Goal: Information Seeking & Learning: Learn about a topic

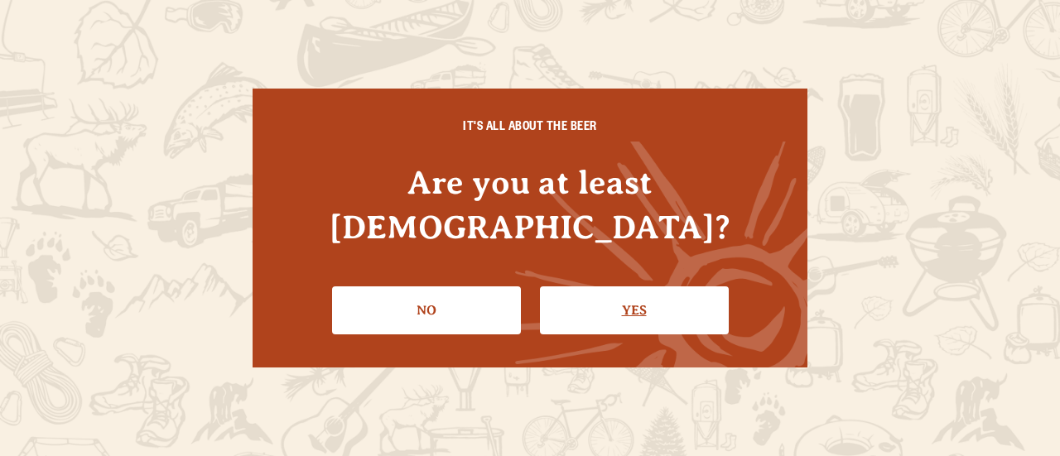
click at [628, 297] on link "Yes" at bounding box center [634, 310] width 189 height 48
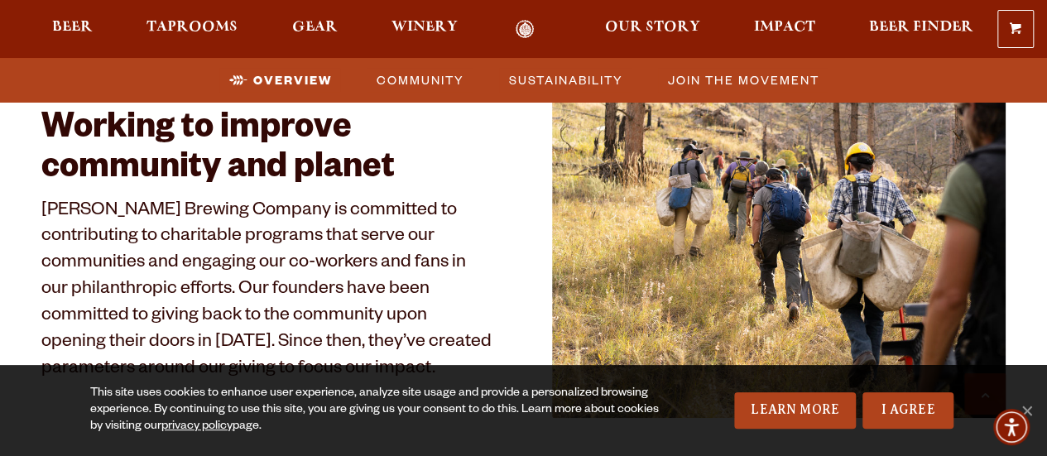
scroll to position [710, 0]
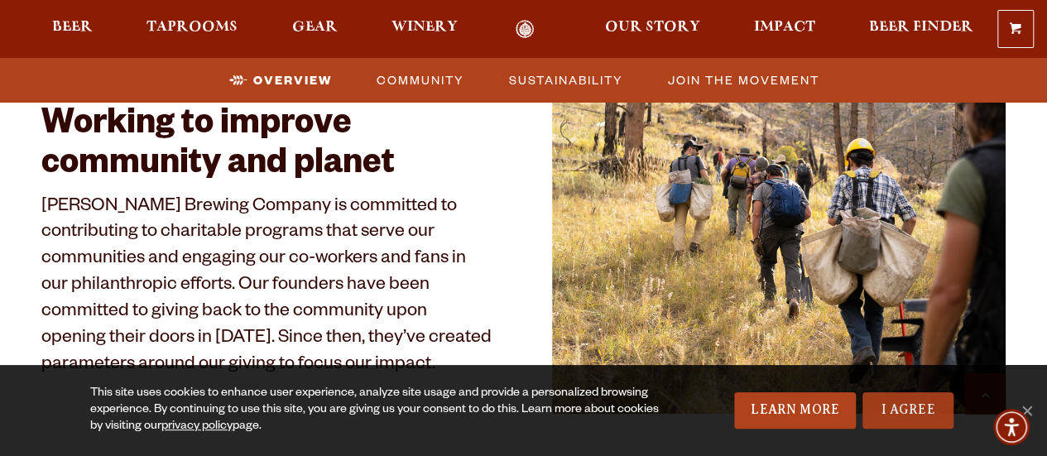
click at [907, 420] on link "I Agree" at bounding box center [908, 410] width 91 height 36
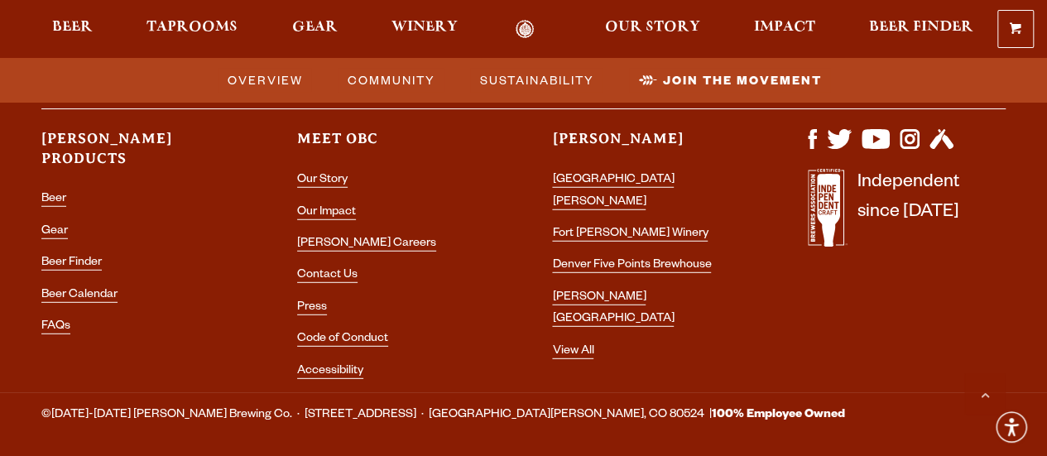
scroll to position [5316, 0]
click at [353, 237] on link "[PERSON_NAME] Careers" at bounding box center [366, 244] width 139 height 15
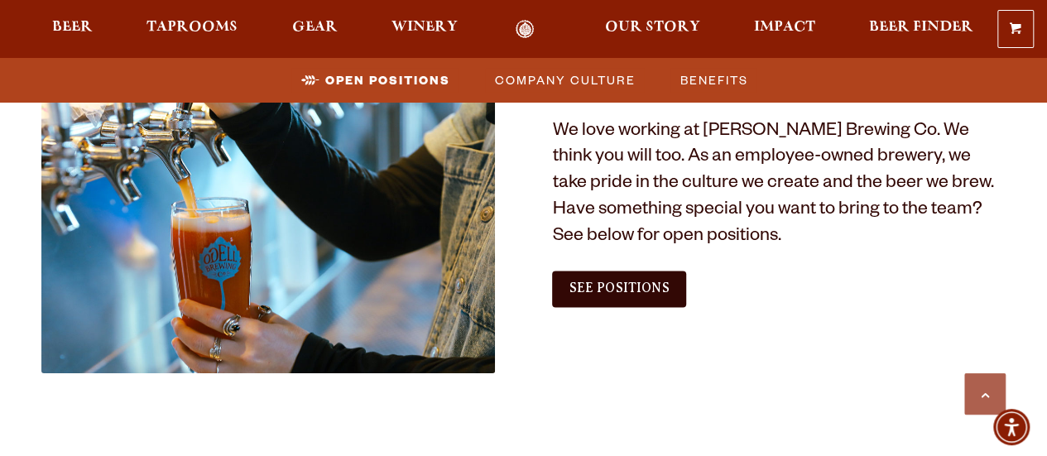
scroll to position [964, 0]
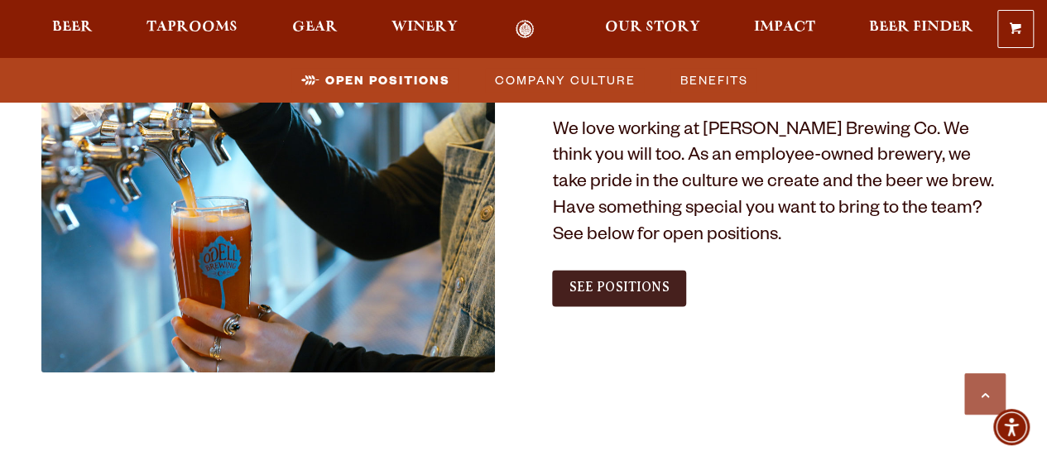
click at [624, 284] on span "See Positions" at bounding box center [619, 287] width 100 height 15
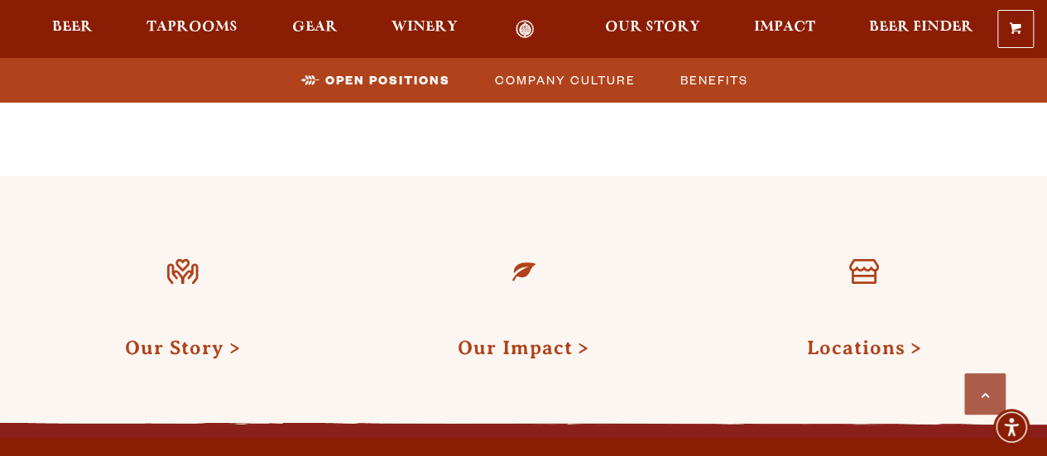
scroll to position [2727, 0]
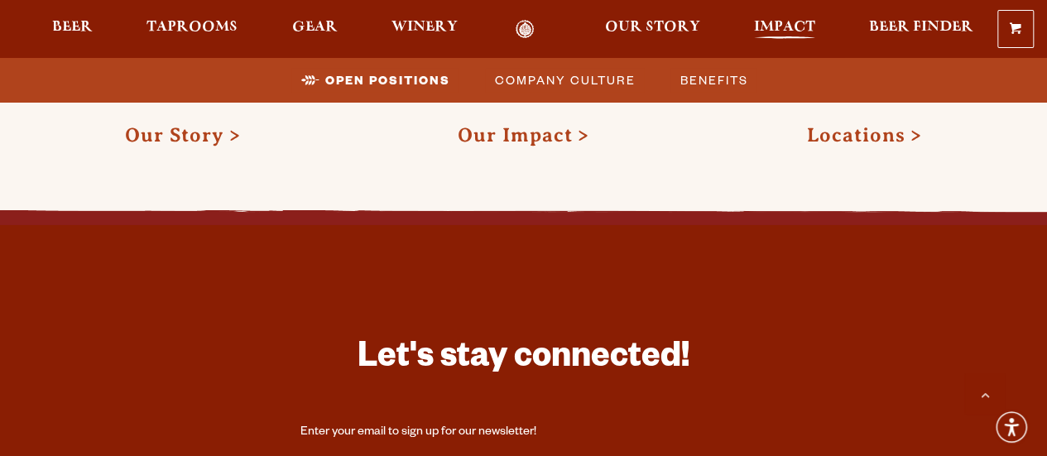
click at [785, 23] on span "Impact" at bounding box center [784, 27] width 61 height 13
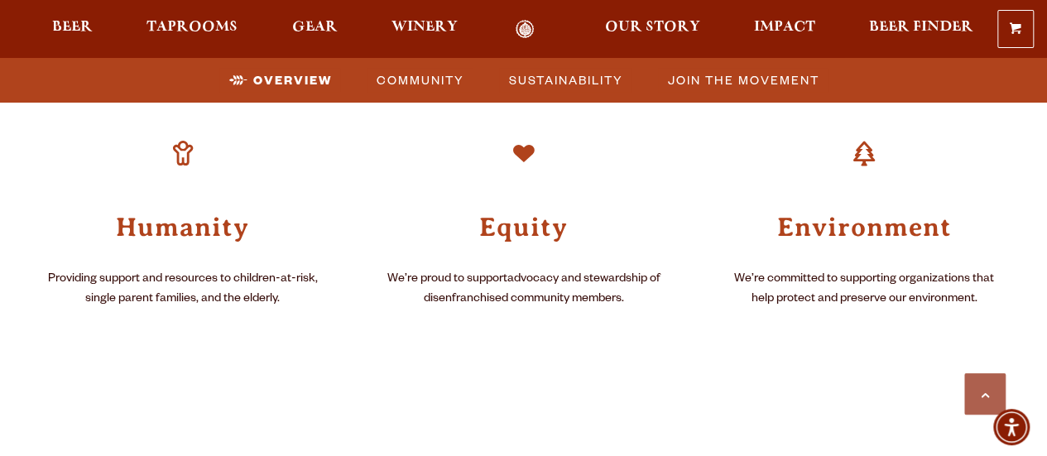
scroll to position [1067, 0]
click at [830, 225] on h3 "Environment" at bounding box center [864, 225] width 283 height 35
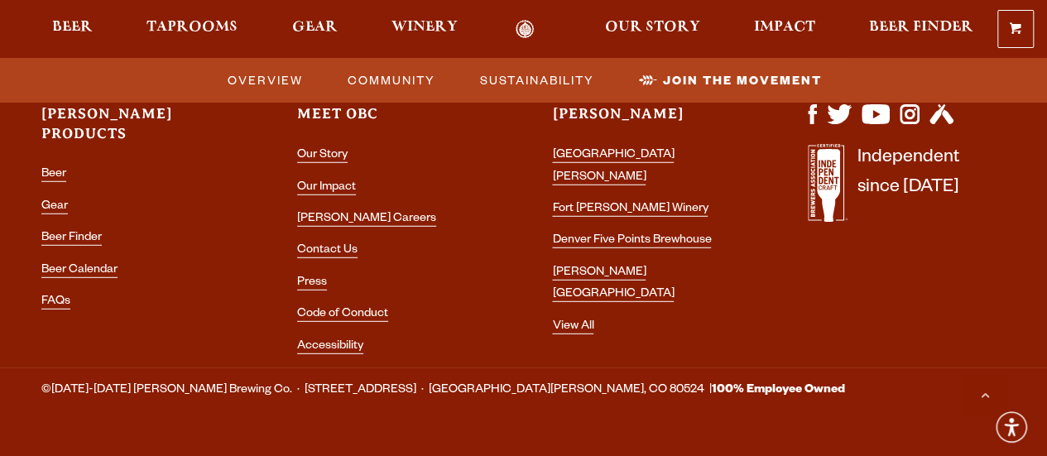
scroll to position [5338, 0]
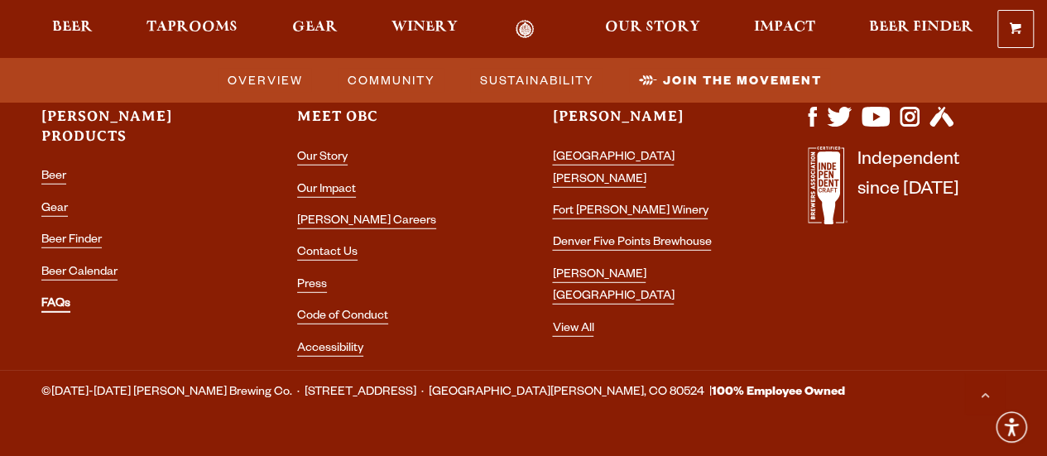
click at [56, 298] on link "FAQs" at bounding box center [55, 305] width 29 height 15
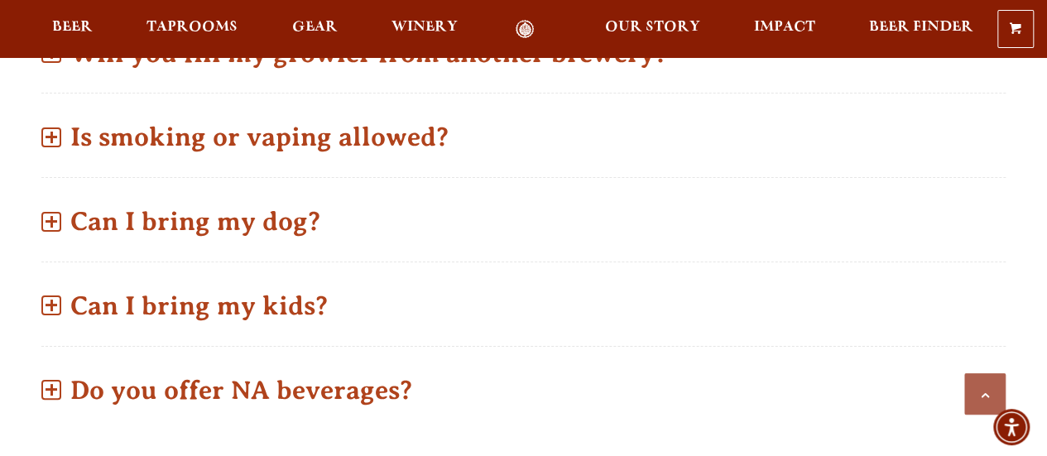
scroll to position [1349, 0]
